Goal: Information Seeking & Learning: Check status

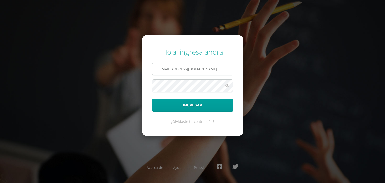
click at [220, 70] on input "[EMAIL_ADDRESS][DOMAIN_NAME]" at bounding box center [192, 69] width 81 height 12
click at [222, 66] on input "[EMAIL_ADDRESS][DOMAIN_NAME]" at bounding box center [192, 69] width 81 height 12
type input "t"
type input "[EMAIL_ADDRESS][DOMAIN_NAME]"
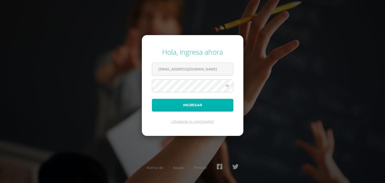
click at [170, 104] on button "Ingresar" at bounding box center [193, 105] width 82 height 13
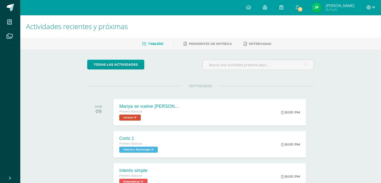
click at [371, 8] on icon at bounding box center [369, 7] width 4 height 4
click at [342, 9] on span "Mi Perfil" at bounding box center [340, 10] width 29 height 4
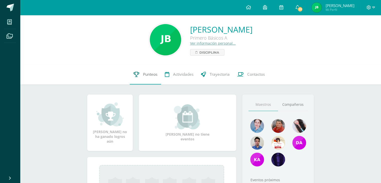
click at [141, 74] on link "Punteos" at bounding box center [145, 74] width 31 height 20
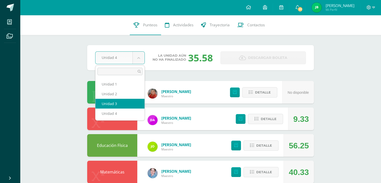
select select "Unidad 3"
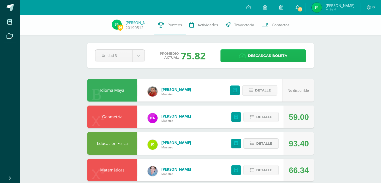
click at [275, 57] on span "Descargar boleta" at bounding box center [267, 56] width 39 height 12
